Goal: Task Accomplishment & Management: Use online tool/utility

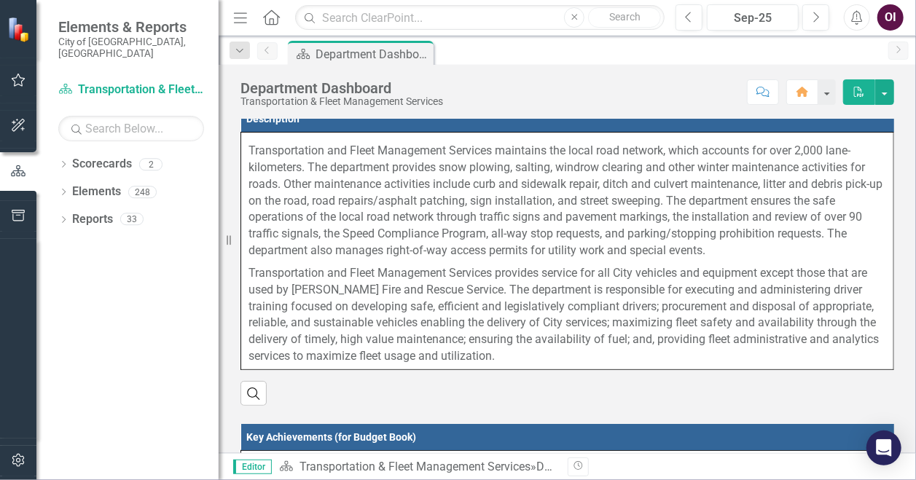
scroll to position [13, 0]
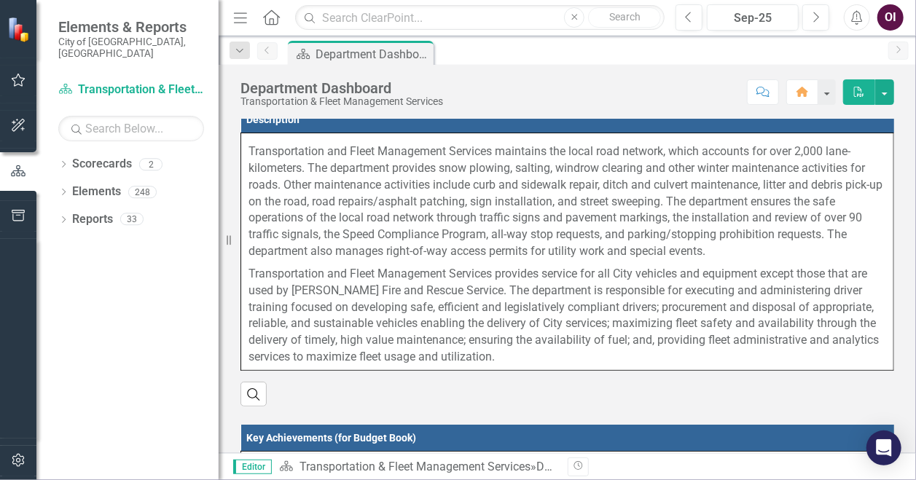
click at [503, 355] on p "Transportation and Fleet Management Services provides service for all City vehi…" at bounding box center [568, 314] width 638 height 103
drag, startPoint x: 491, startPoint y: 354, endPoint x: 356, endPoint y: 294, distance: 148.2
click at [356, 294] on p "Transportation and Fleet Management Services provides service for all City vehi…" at bounding box center [568, 314] width 638 height 103
click at [265, 173] on p "Transportation and Fleet Management Services maintains the local road network, …" at bounding box center [568, 202] width 638 height 122
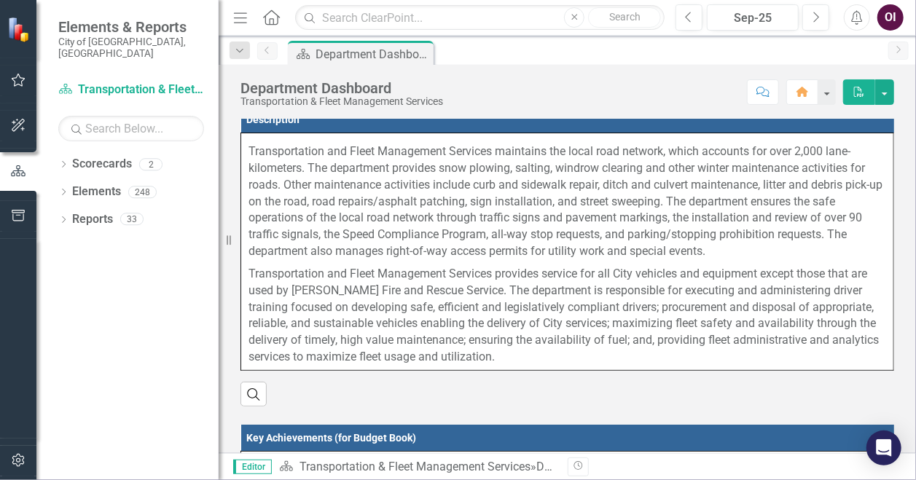
click at [265, 133] on th "Description" at bounding box center [567, 119] width 653 height 27
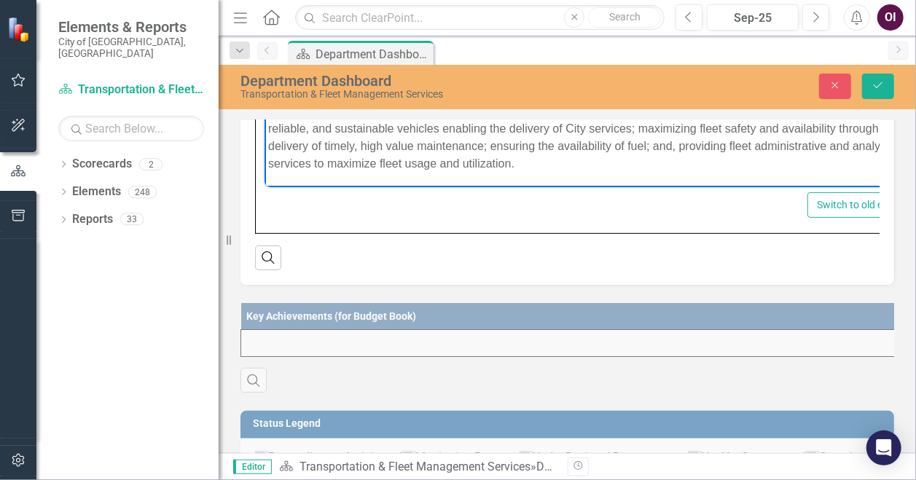
scroll to position [146, 0]
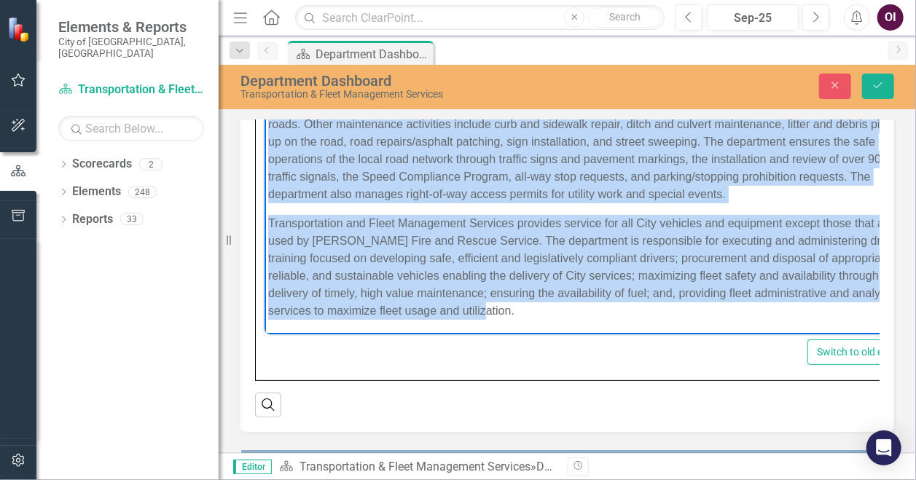
drag, startPoint x: 270, startPoint y: 117, endPoint x: 615, endPoint y: 305, distance: 393.4
click at [615, 305] on body "Transportation and Fleet Management Services maintains the local road network, …" at bounding box center [587, 191] width 647 height 287
copy body "Transportation and Fleet Management Services maintains the local road network, …"
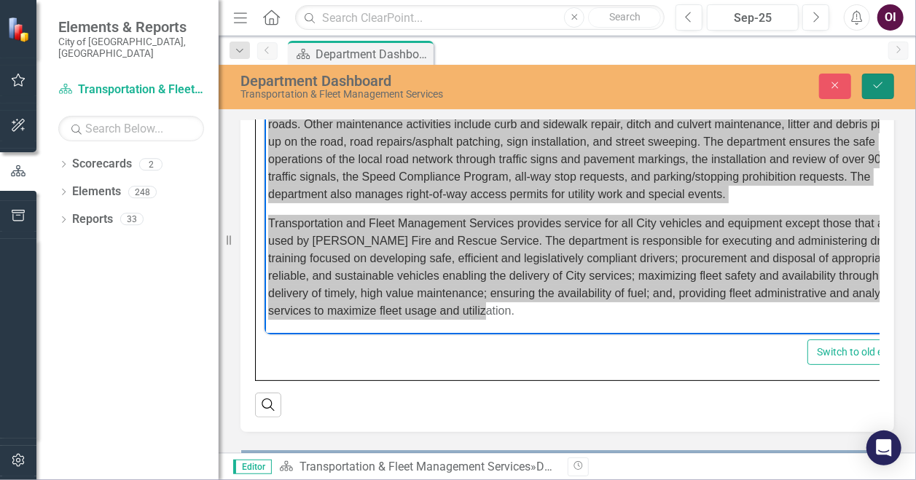
click at [876, 81] on icon "Save" at bounding box center [878, 85] width 13 height 10
